Goal: Obtain resource: Obtain resource

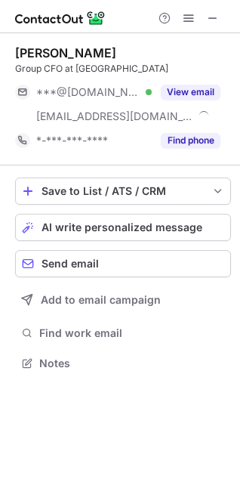
scroll to position [352, 240]
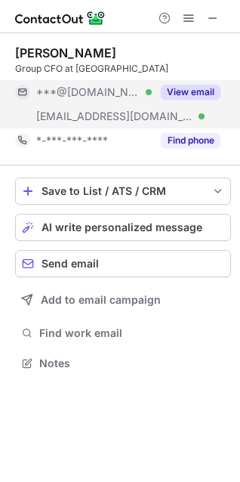
click at [187, 96] on button "View email" at bounding box center [191, 92] width 60 height 15
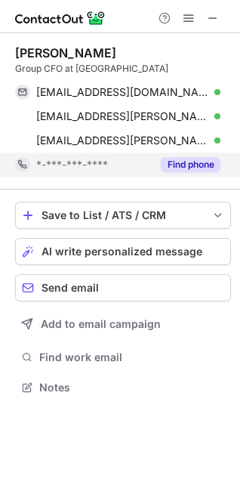
click at [173, 156] on div "Find phone" at bounding box center [186, 165] width 69 height 24
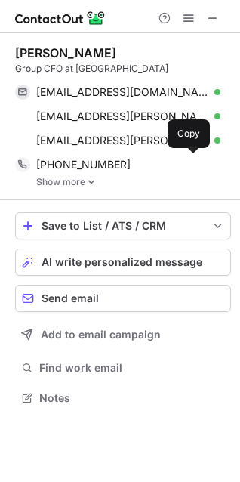
scroll to position [387, 240]
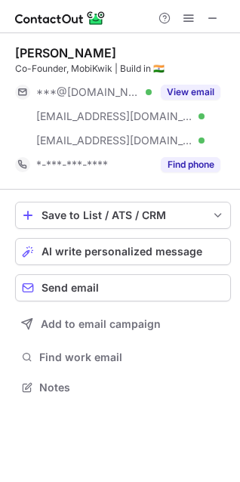
scroll to position [376, 240]
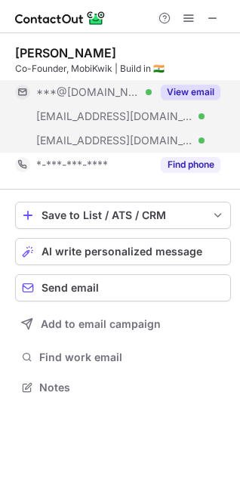
click at [188, 85] on button "View email" at bounding box center [191, 92] width 60 height 15
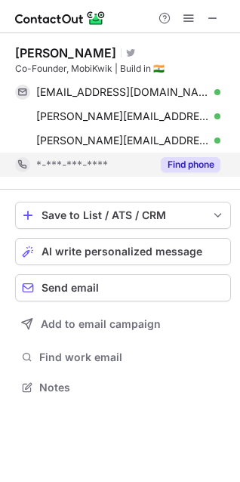
click at [189, 167] on button "Find phone" at bounding box center [191, 164] width 60 height 15
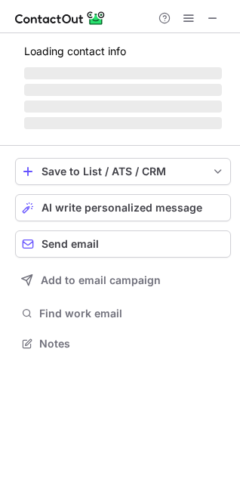
scroll to position [352, 240]
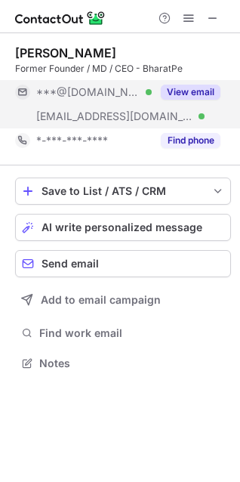
click at [188, 96] on button "View email" at bounding box center [191, 92] width 60 height 15
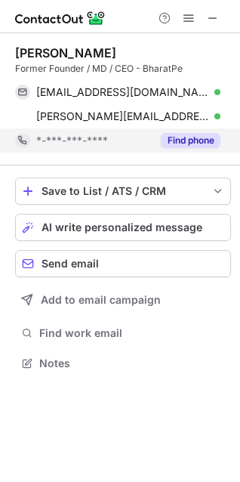
click at [195, 150] on div "Find phone" at bounding box center [186, 140] width 69 height 24
